Goal: Complete application form

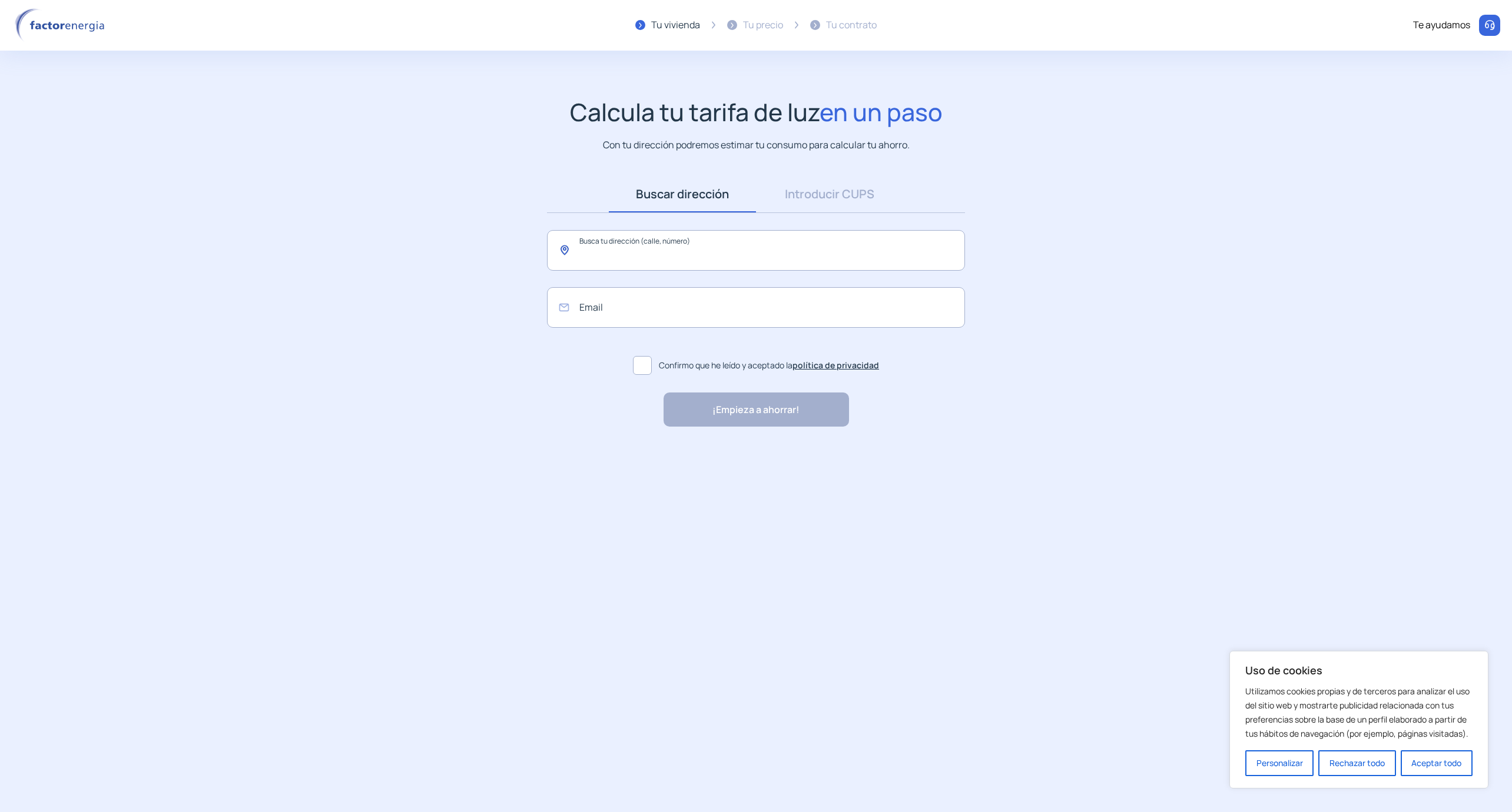
click at [621, 250] on input "text" at bounding box center [756, 250] width 418 height 40
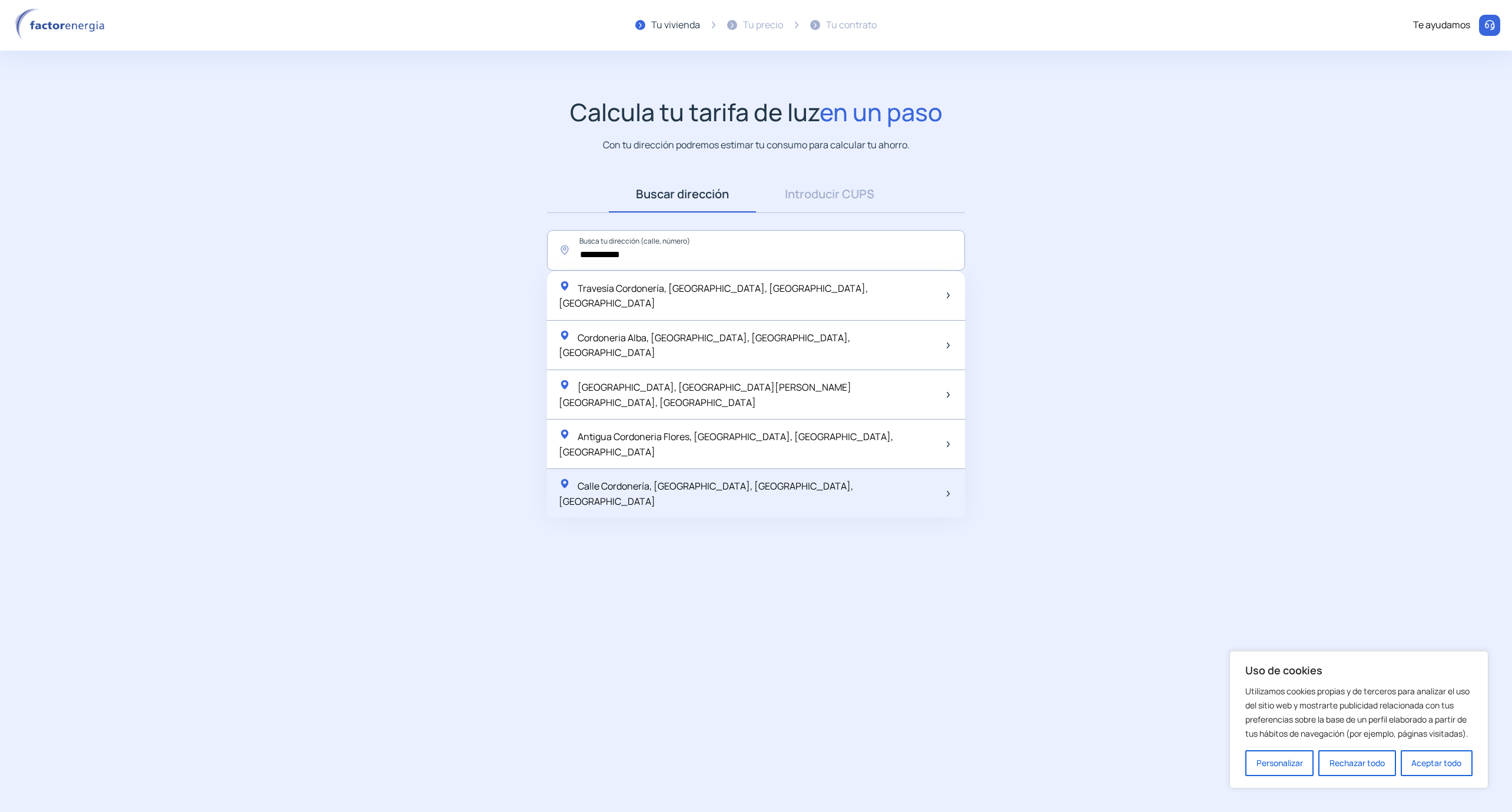
click at [697, 480] on span "Calle Cordonería, [GEOGRAPHIC_DATA], [GEOGRAPHIC_DATA], [GEOGRAPHIC_DATA]" at bounding box center [705, 494] width 294 height 29
type input "**********"
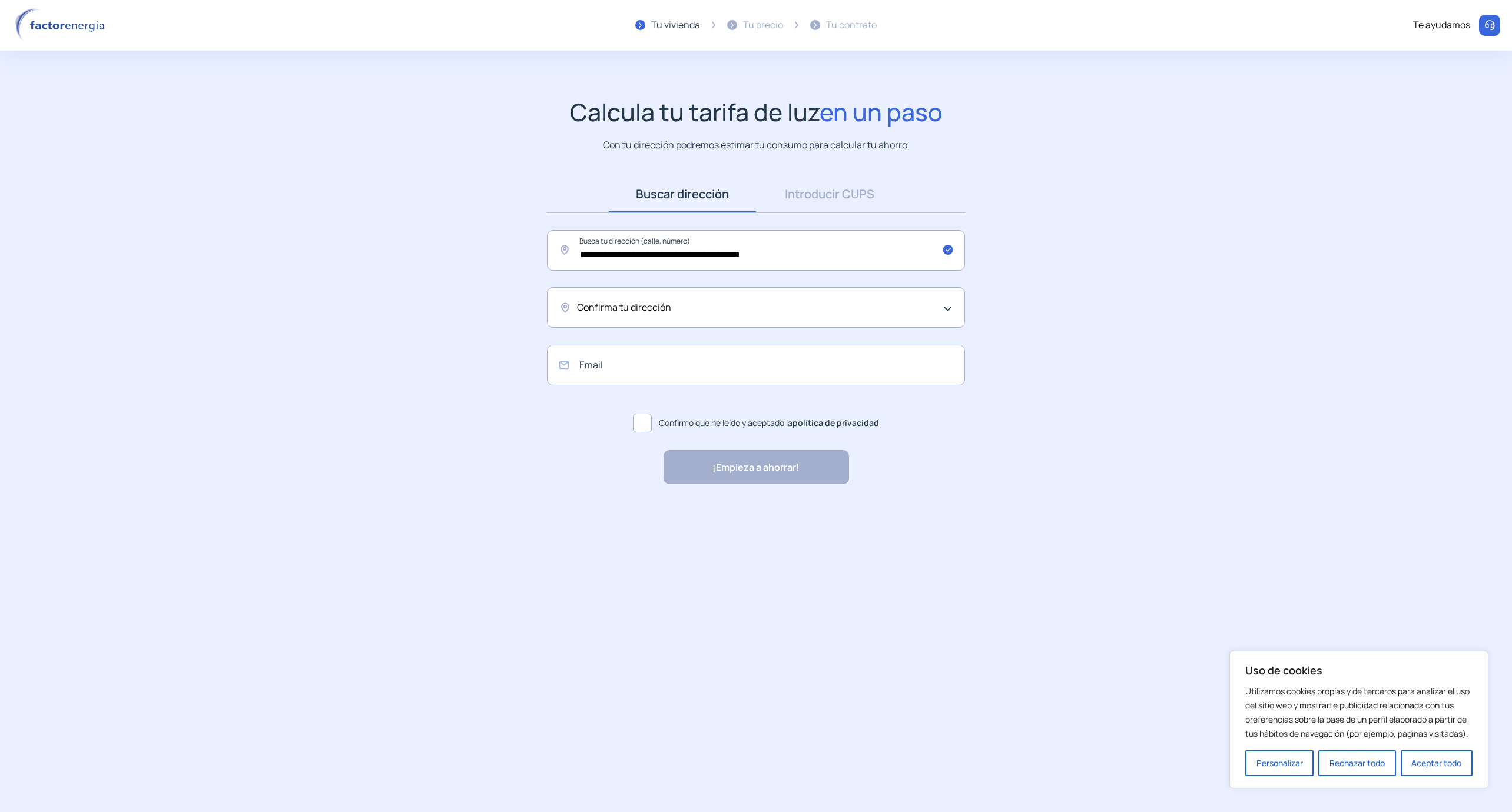
click at [671, 301] on div "Confirma tu dirección" at bounding box center [752, 308] width 352 height 15
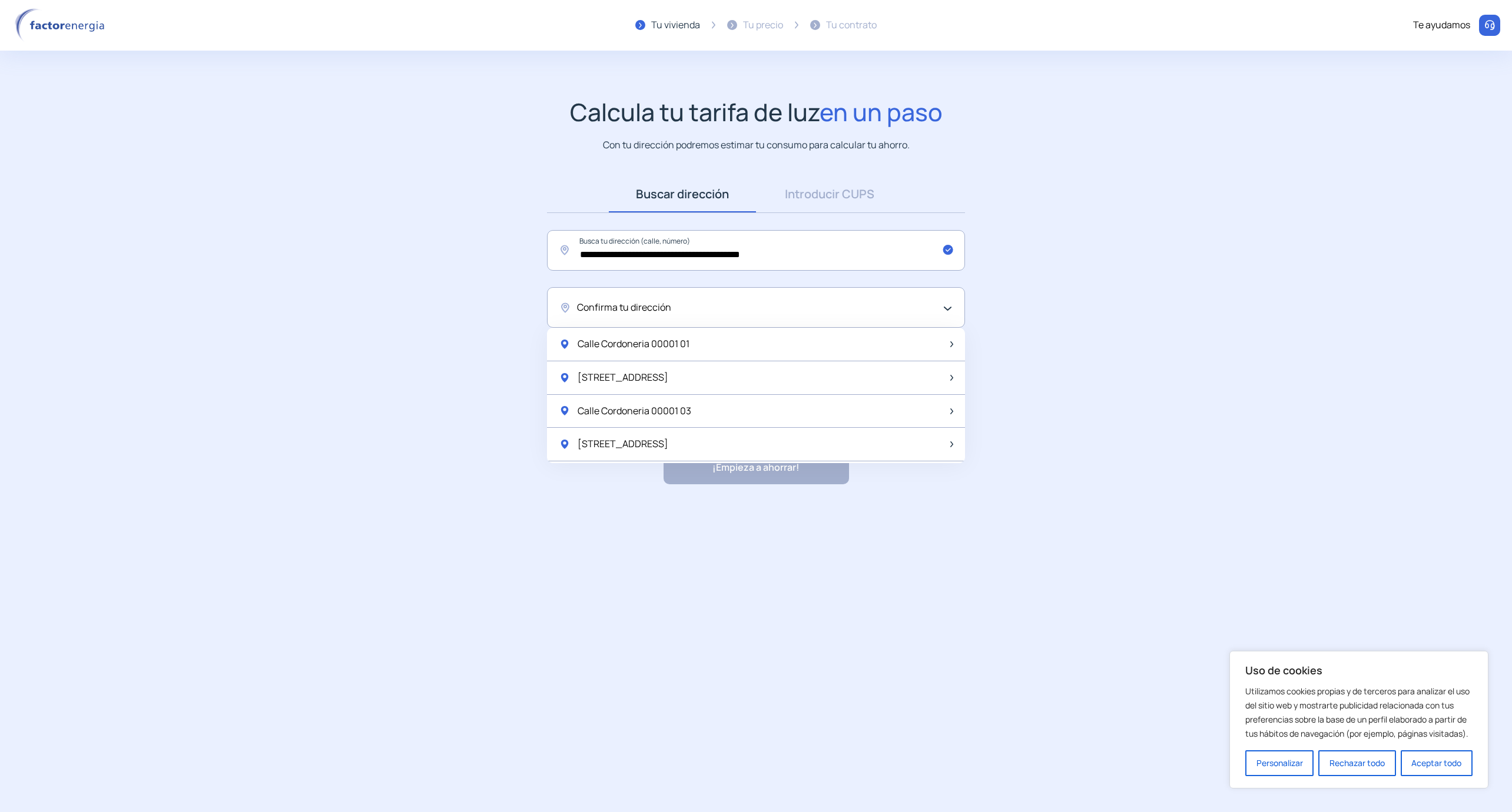
click at [694, 309] on div "Confirma tu dirección" at bounding box center [752, 308] width 352 height 15
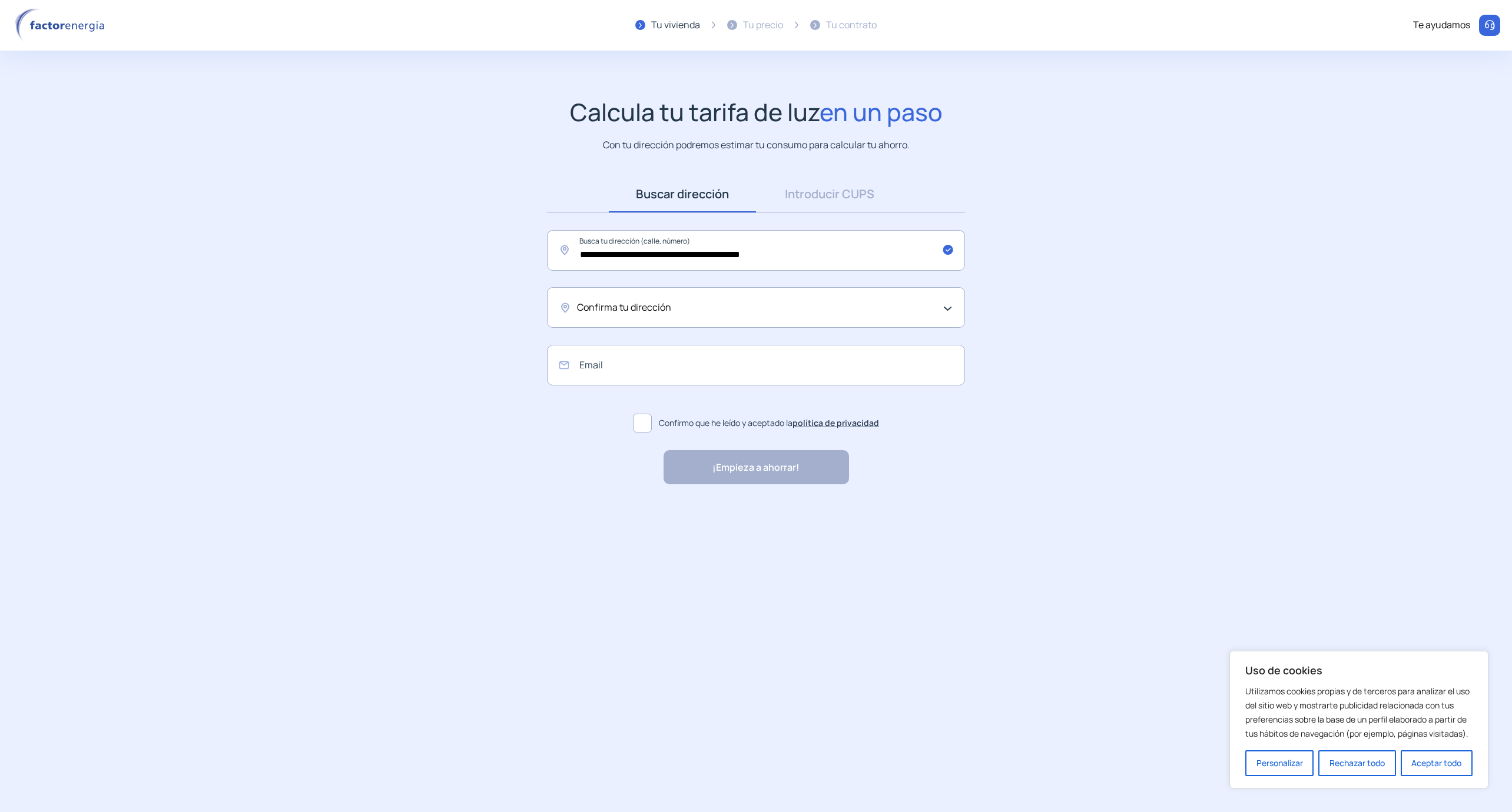
click at [694, 309] on div "Confirma tu dirección" at bounding box center [752, 308] width 352 height 15
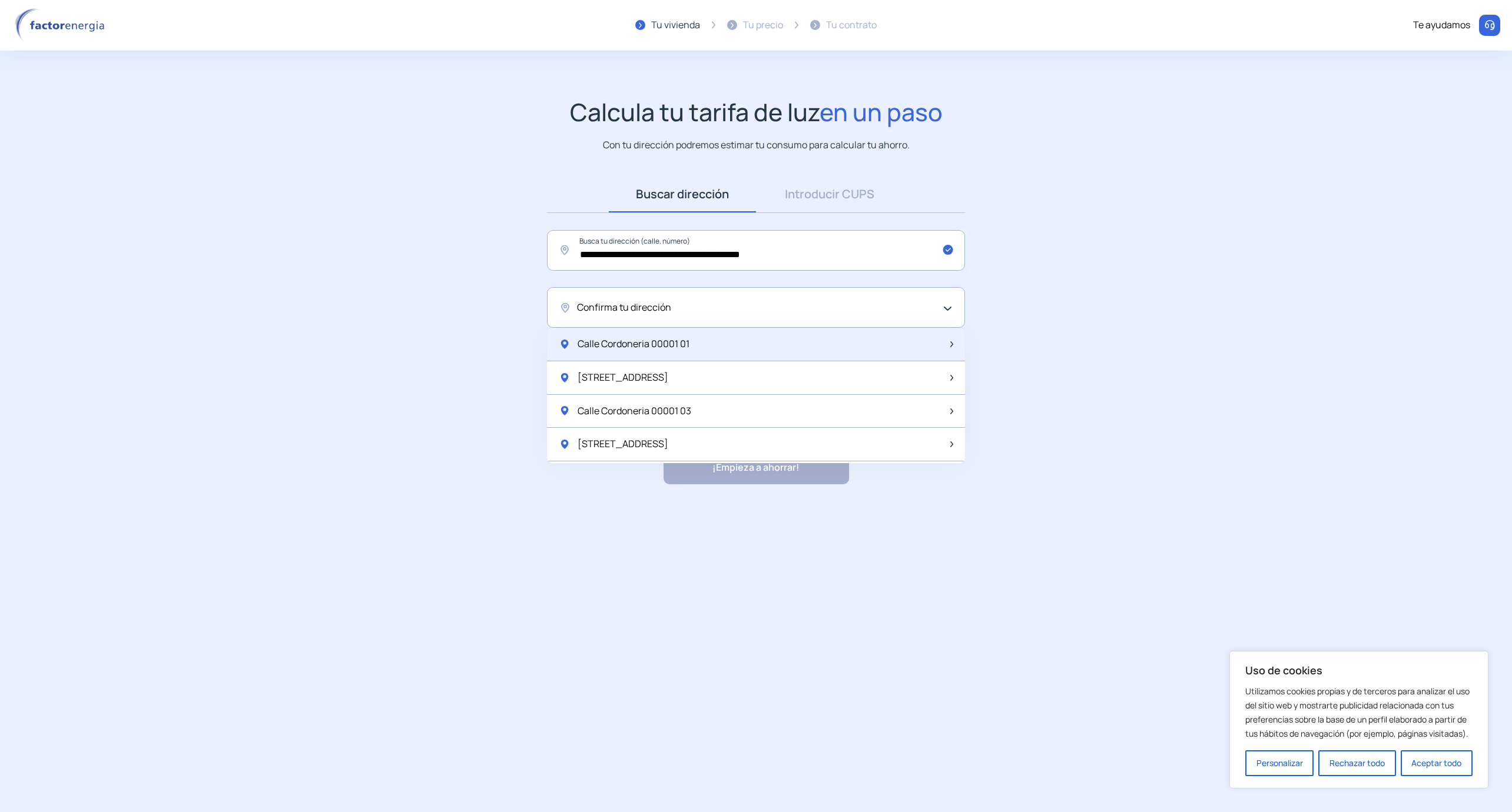
click at [678, 347] on span "Calle Cordoneria 00001 01" at bounding box center [633, 344] width 112 height 15
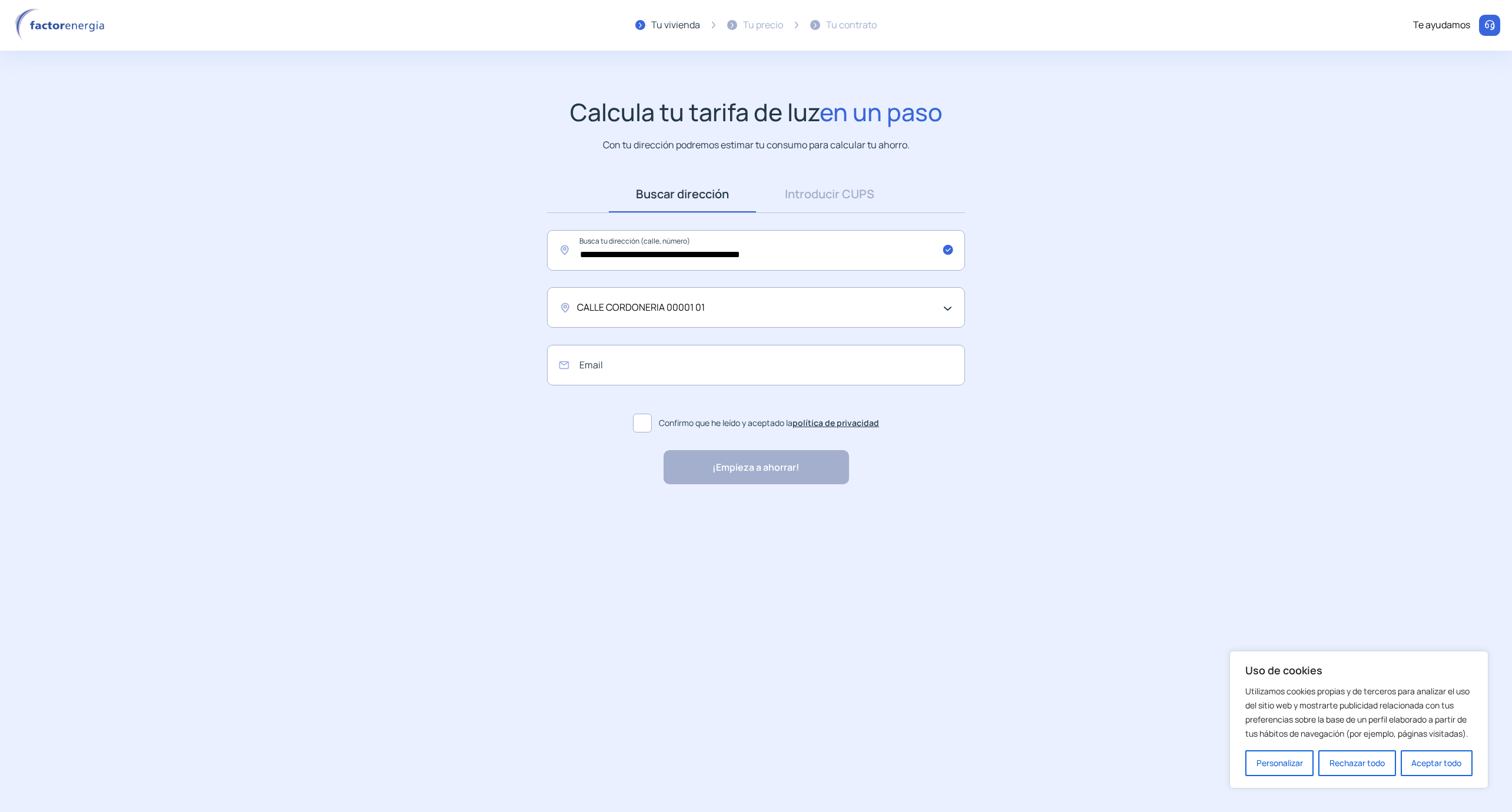
click at [695, 305] on span "CALLE CORDONERIA 00001 01" at bounding box center [640, 308] width 127 height 15
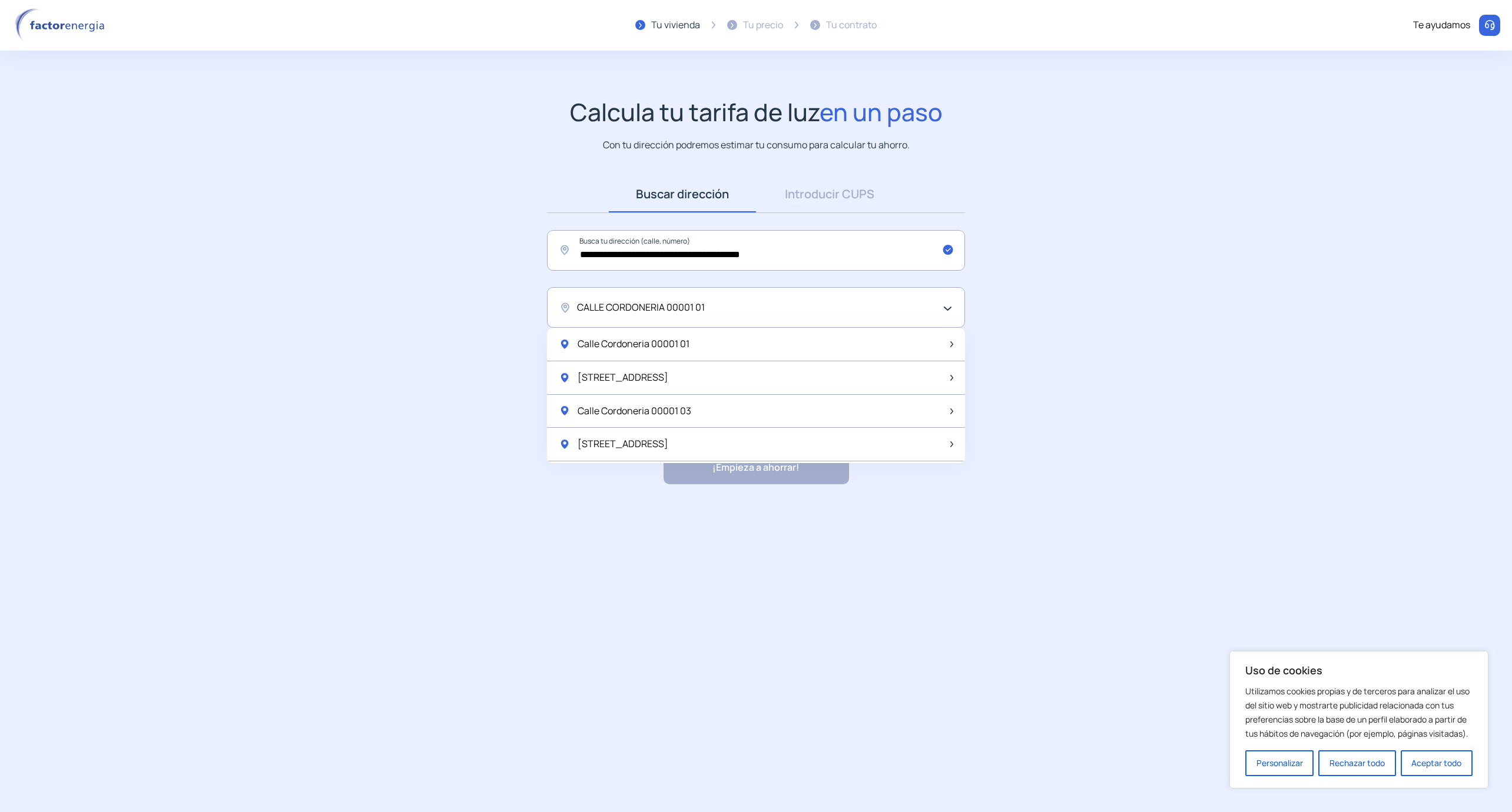
drag, startPoint x: 666, startPoint y: 304, endPoint x: 751, endPoint y: 305, distance: 85.0
click at [751, 305] on div "CALLE CORDONERIA 00001 01" at bounding box center [752, 308] width 352 height 15
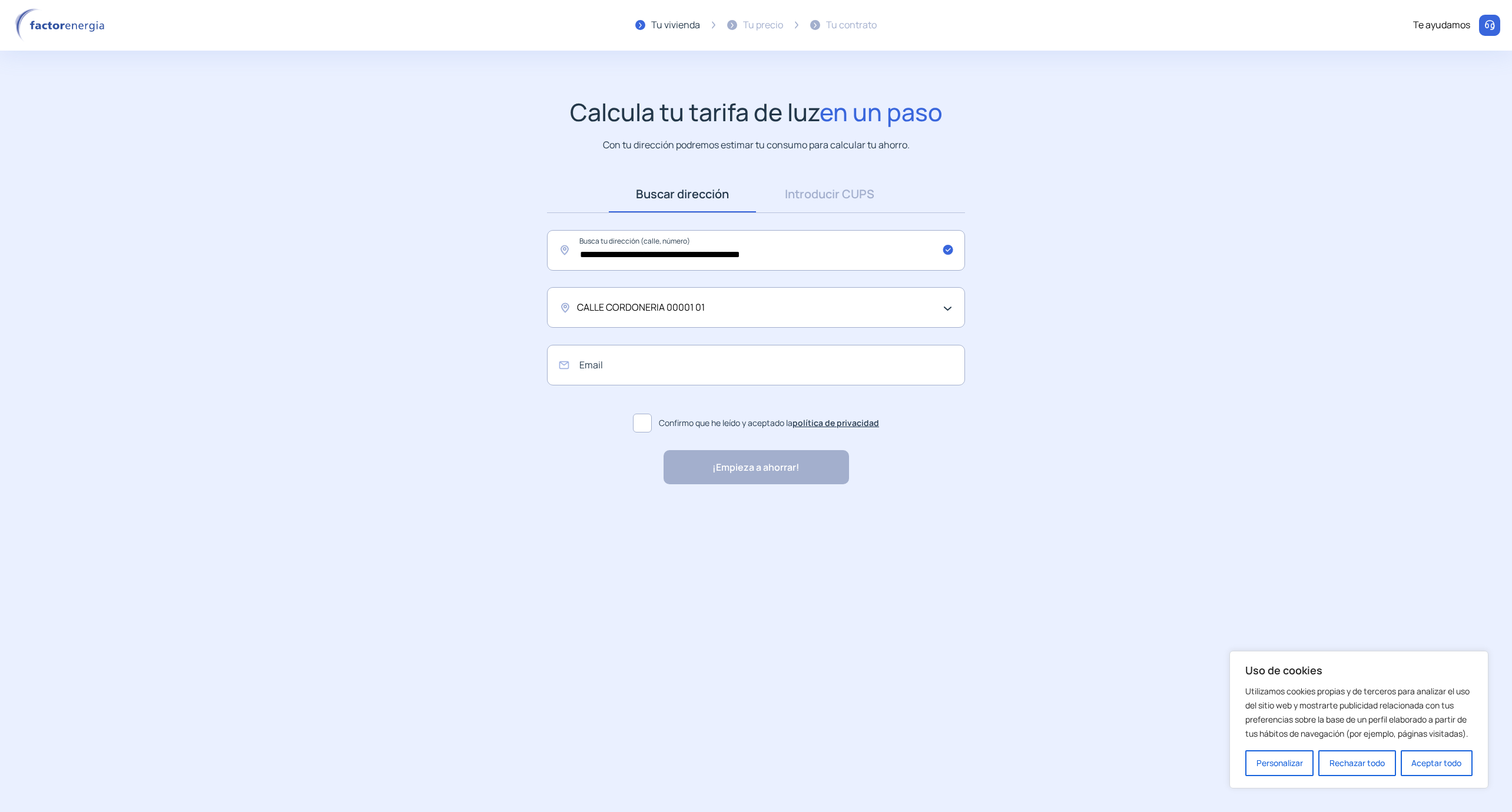
click at [747, 309] on div "CALLE CORDONERIA 00001 01" at bounding box center [752, 308] width 352 height 15
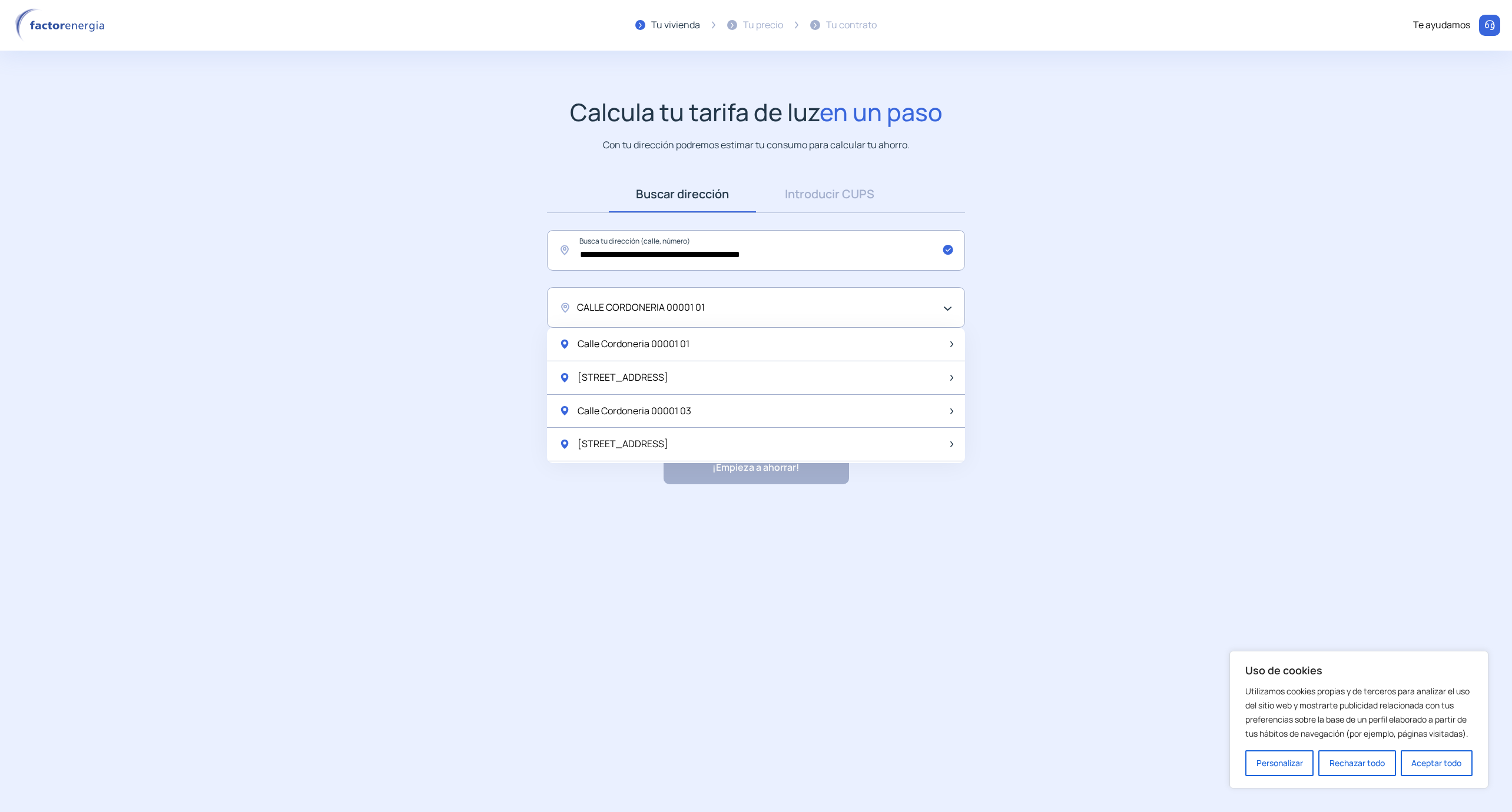
click at [745, 309] on div "CALLE CORDONERIA 00001 01" at bounding box center [752, 308] width 352 height 15
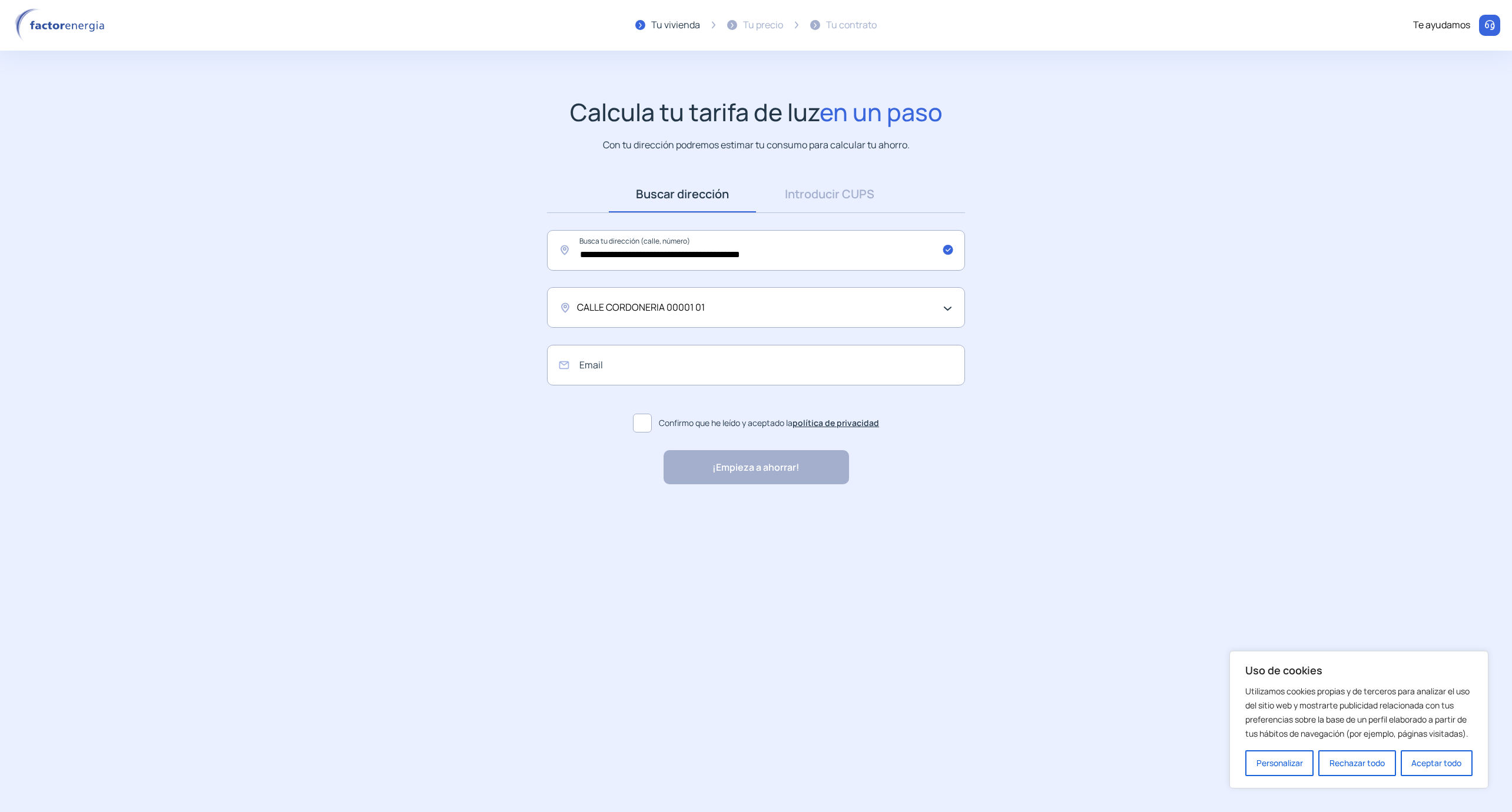
click at [745, 309] on div "CALLE CORDONERIA 00001 01" at bounding box center [752, 308] width 352 height 15
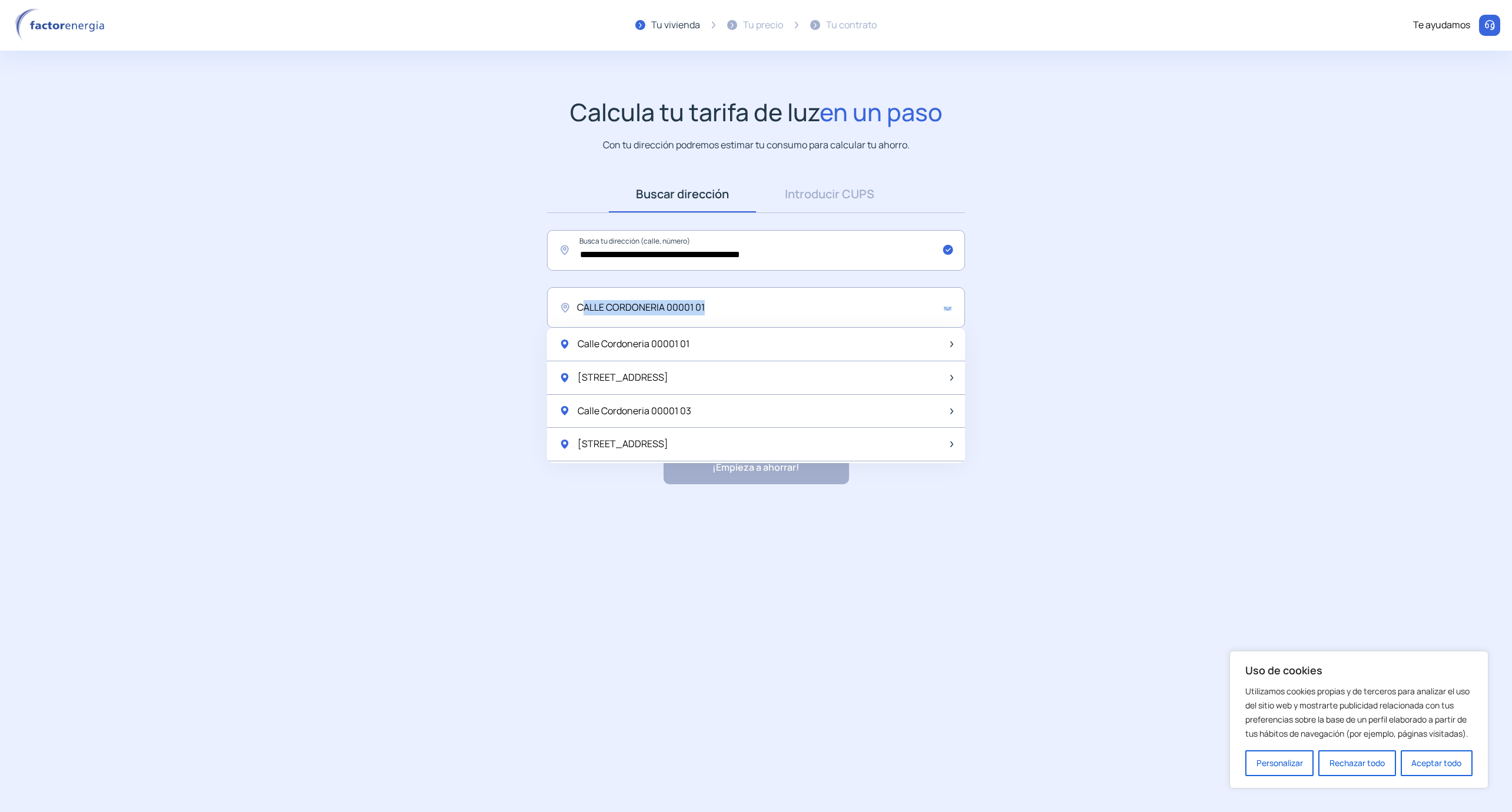
click at [745, 309] on div "CALLE CORDONERIA 00001 01" at bounding box center [752, 308] width 352 height 15
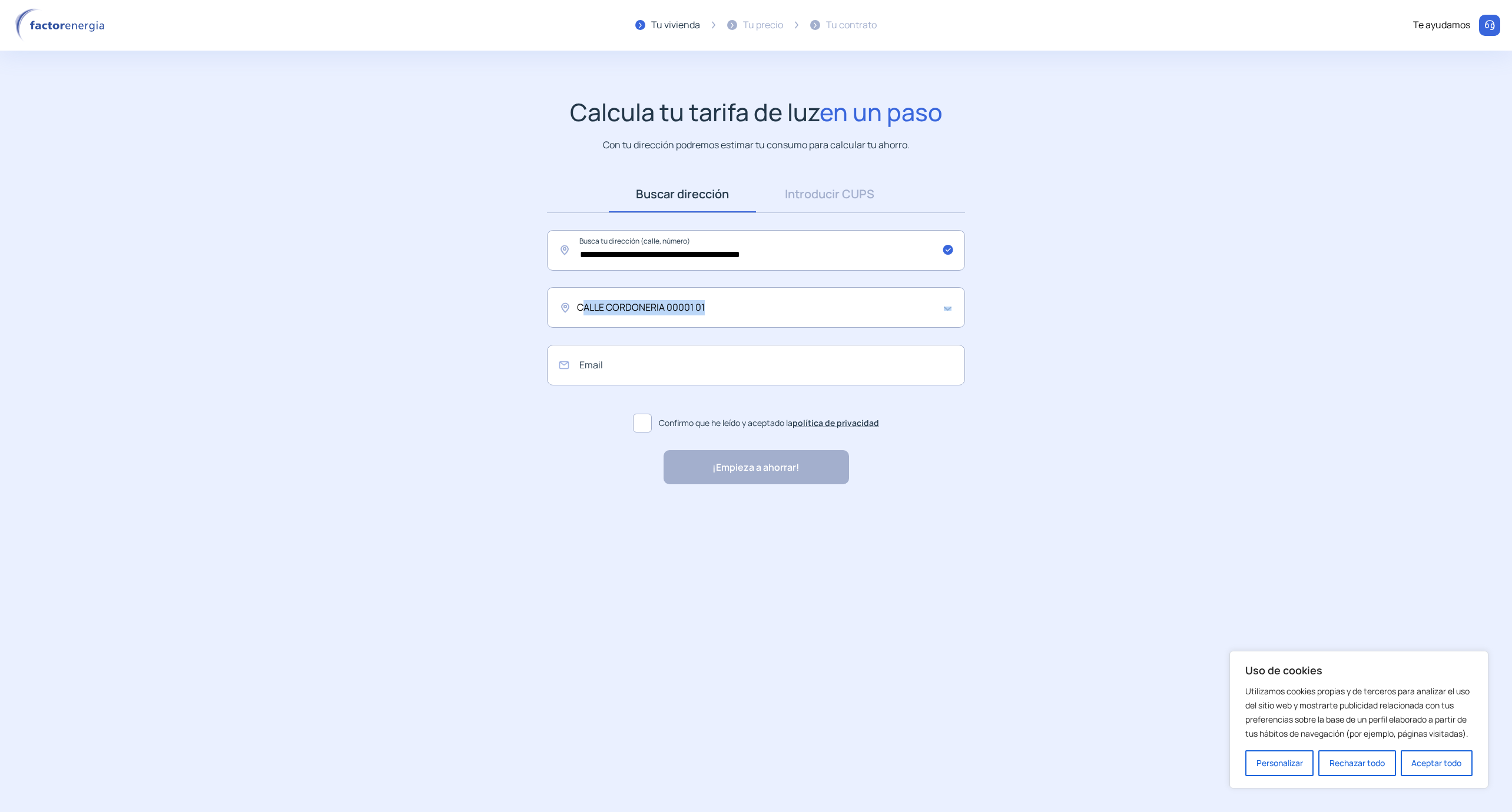
click at [950, 309] on div "CALLE CORDONERIA 00001 01" at bounding box center [756, 308] width 418 height 40
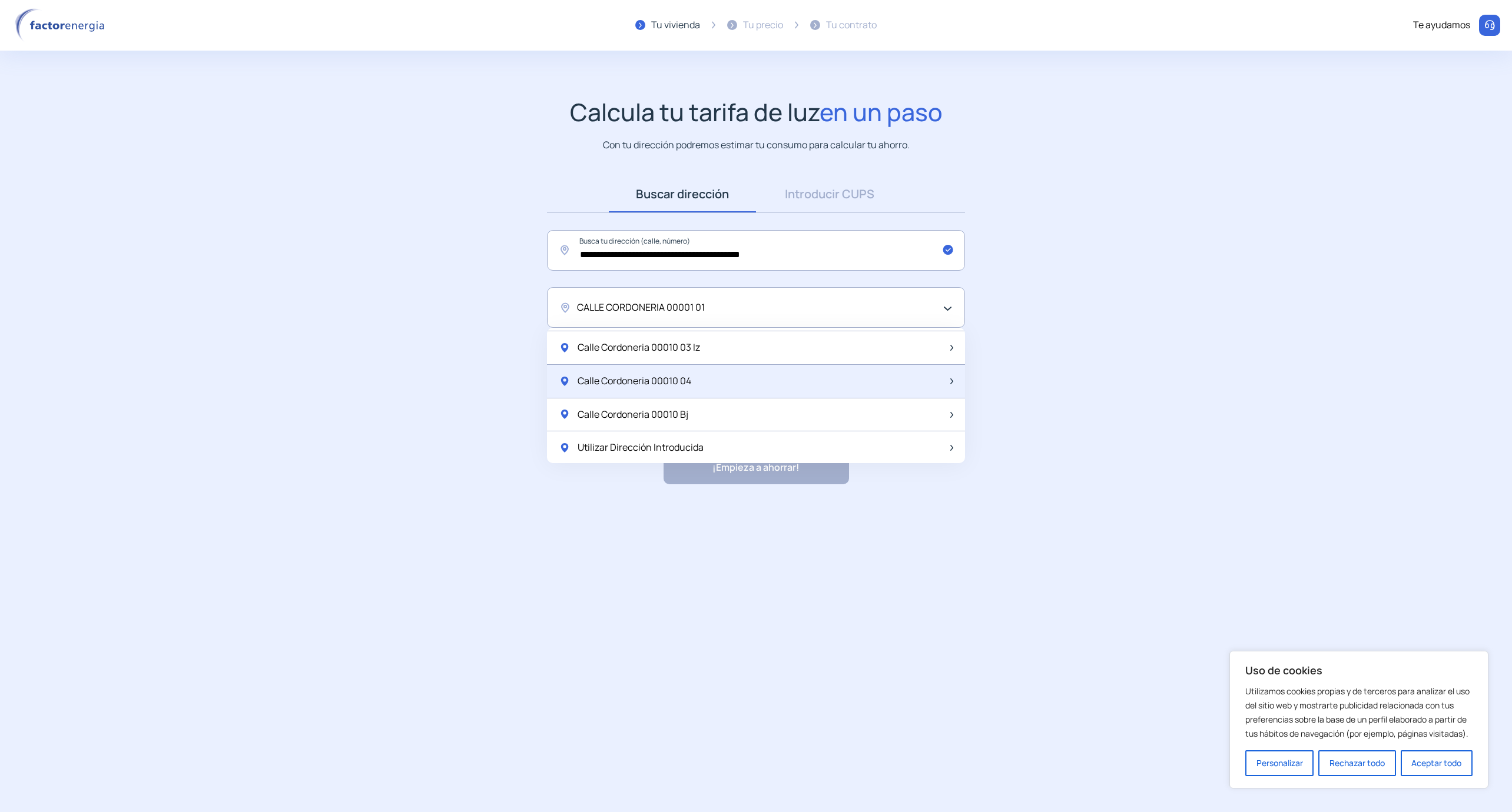
scroll to position [1562, 0]
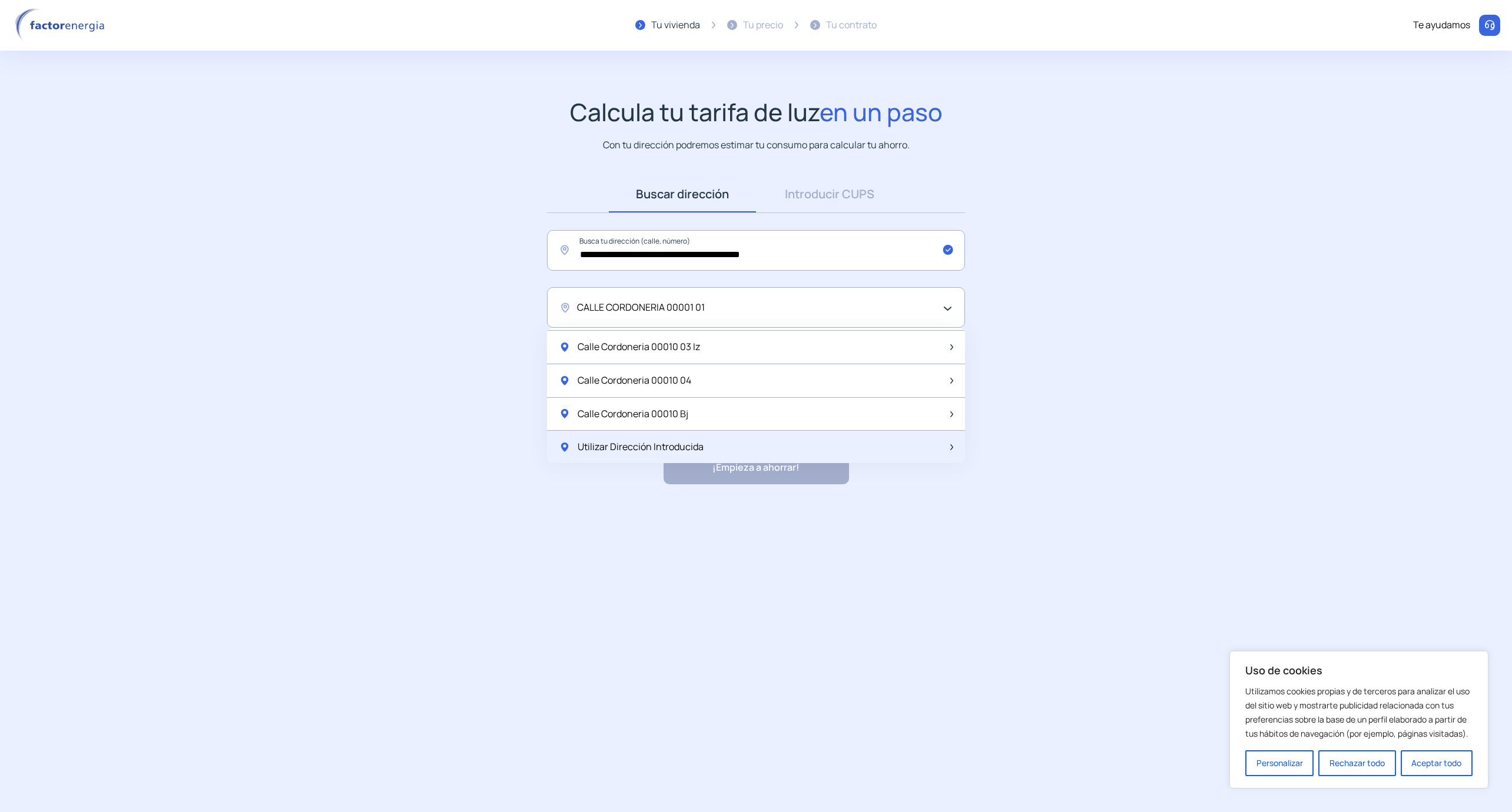
click at [648, 446] on span "Utilizar Dirección Introducida" at bounding box center [640, 447] width 126 height 15
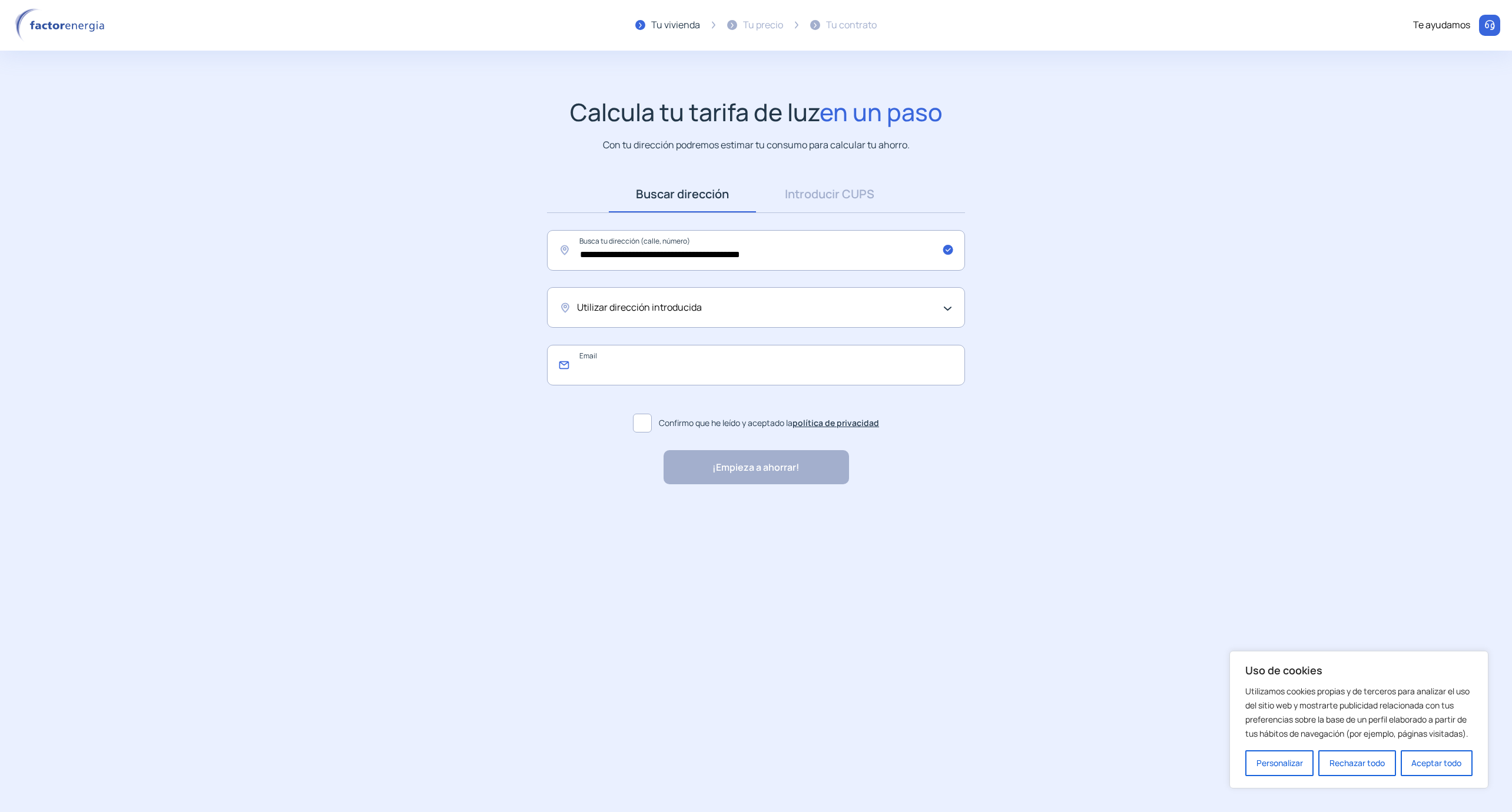
click at [631, 356] on input "email" at bounding box center [756, 365] width 418 height 40
type input "**********"
